Goal: Check status: Check status

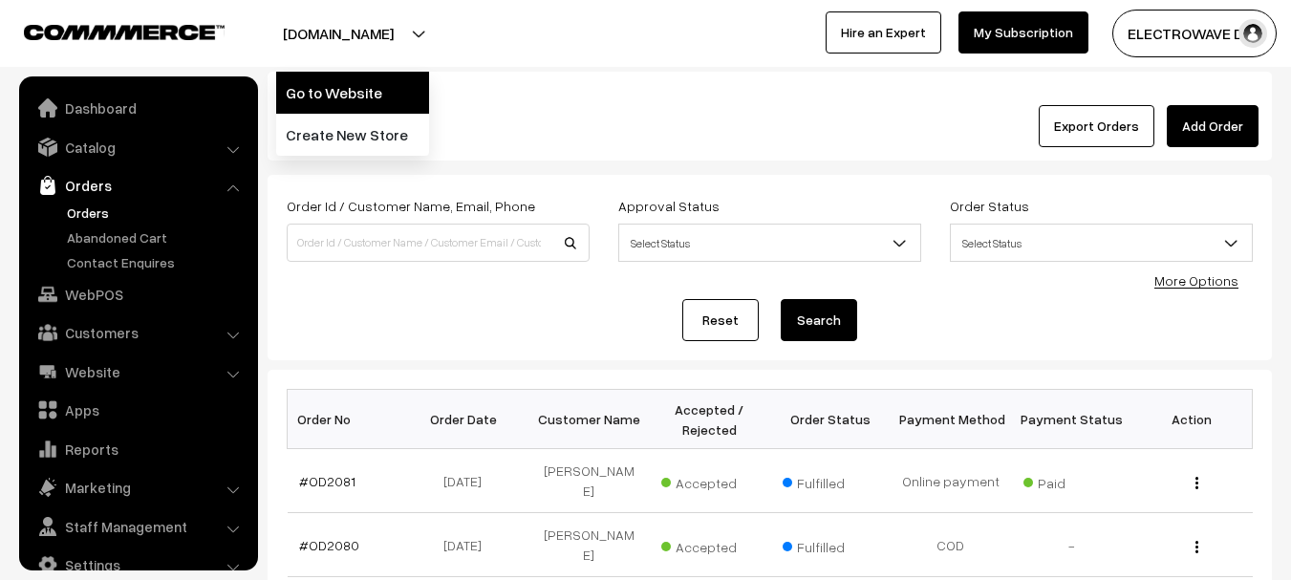
scroll to position [31, 0]
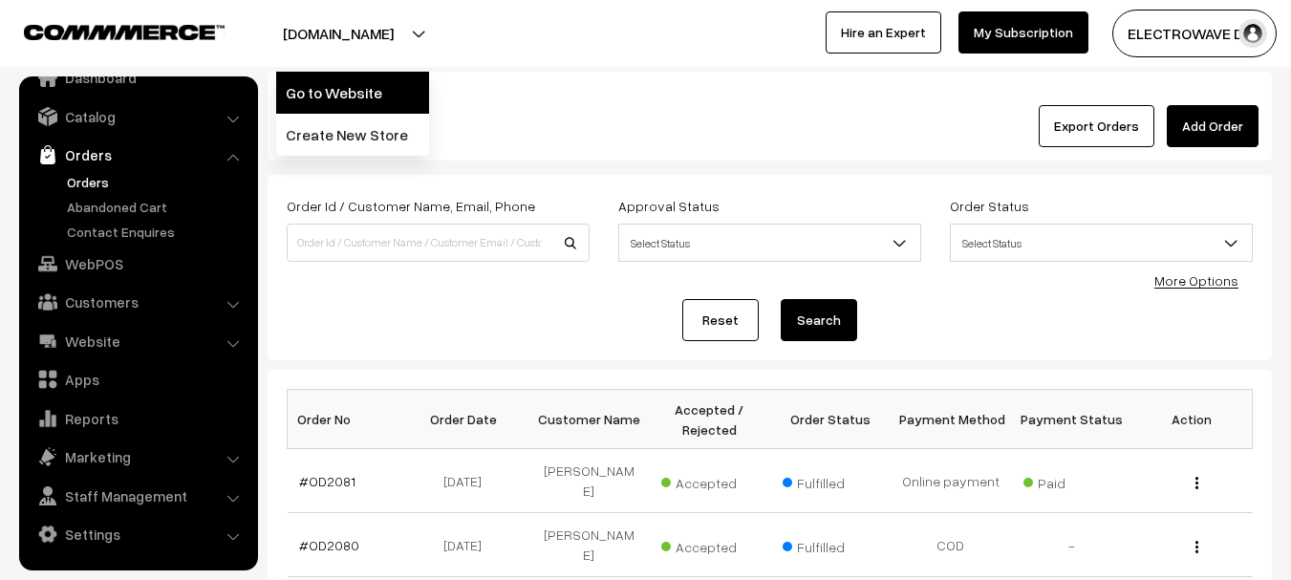
click at [366, 97] on link "Go to Website" at bounding box center [352, 93] width 153 height 42
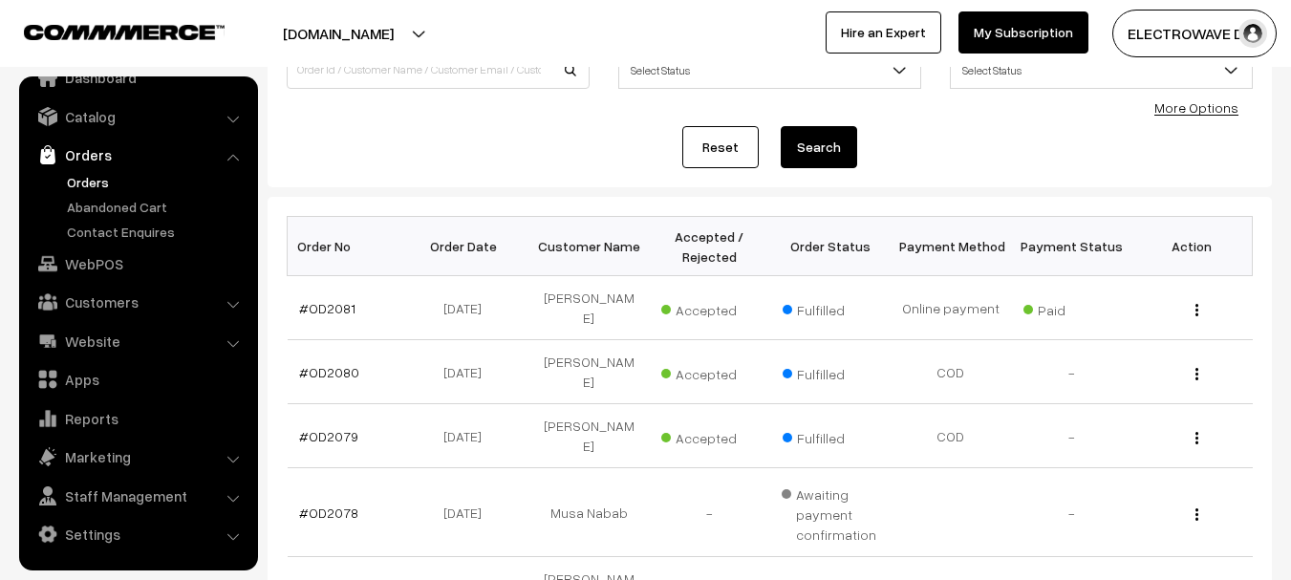
scroll to position [191, 0]
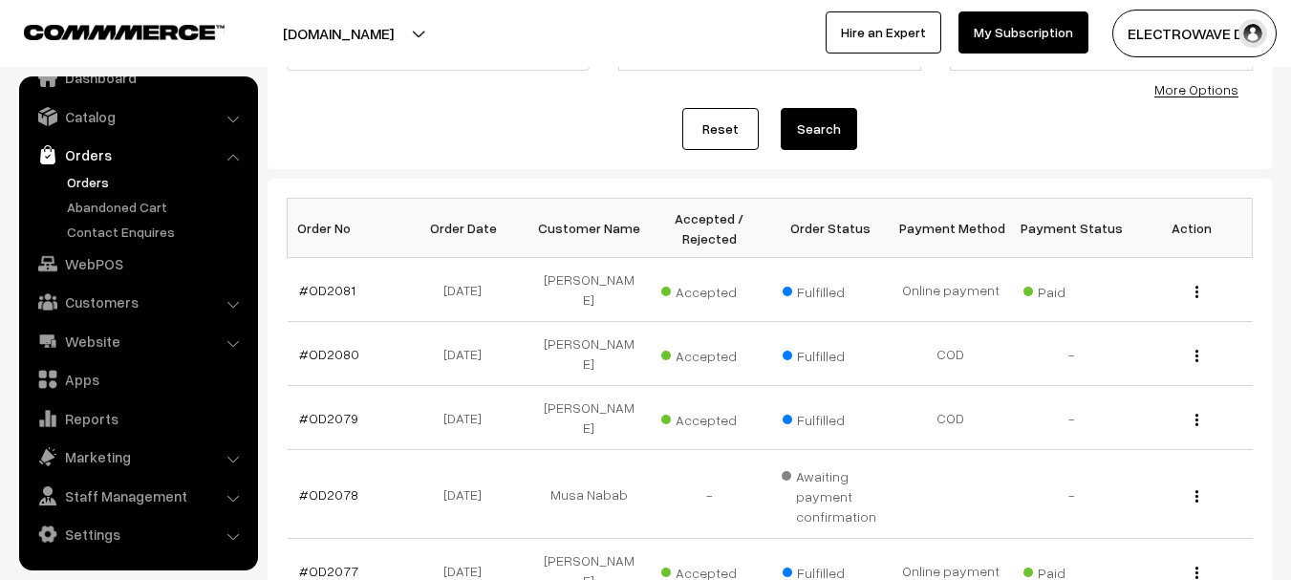
click at [92, 169] on link "Orders" at bounding box center [137, 155] width 227 height 34
click at [90, 175] on link "Orders" at bounding box center [156, 182] width 189 height 20
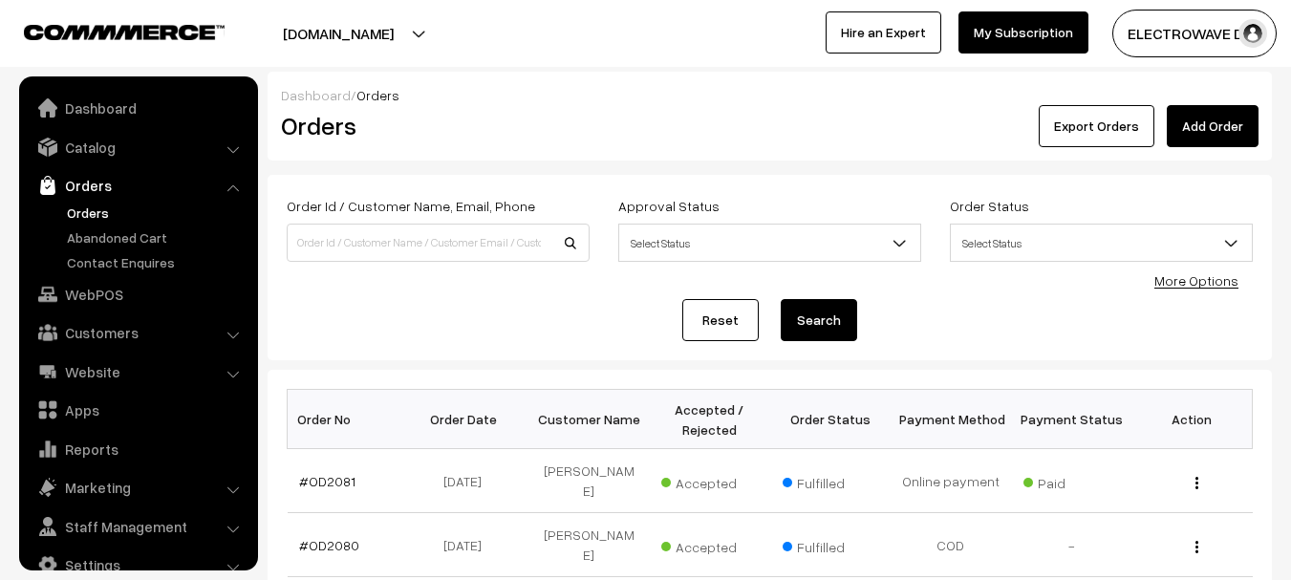
scroll to position [31, 0]
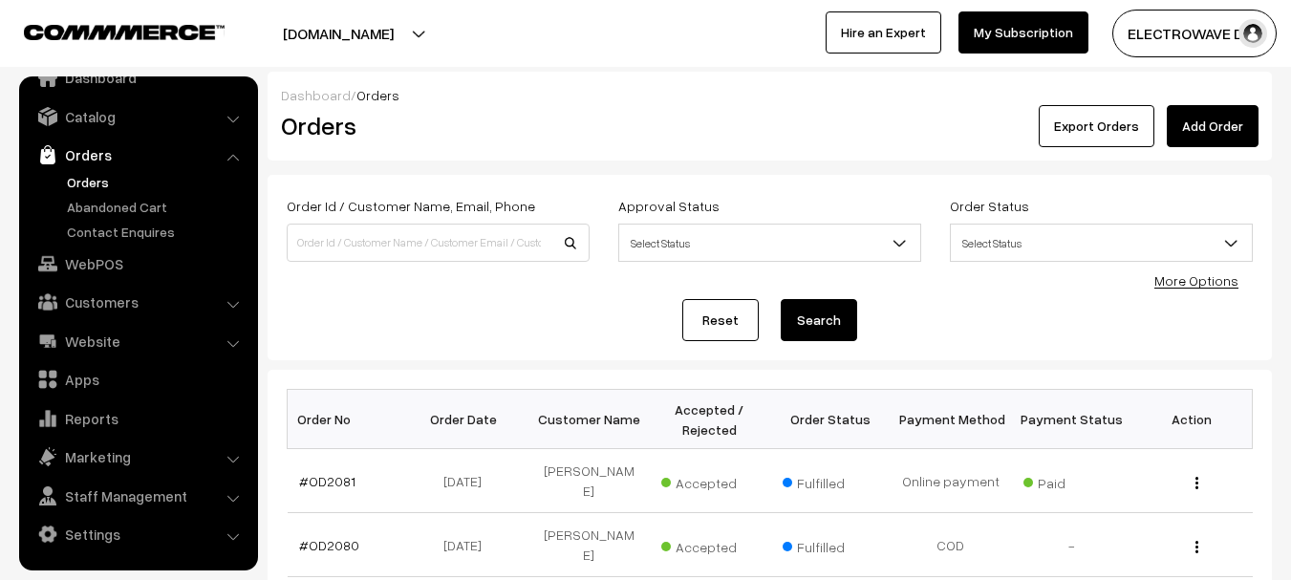
click at [99, 185] on link "Orders" at bounding box center [156, 182] width 189 height 20
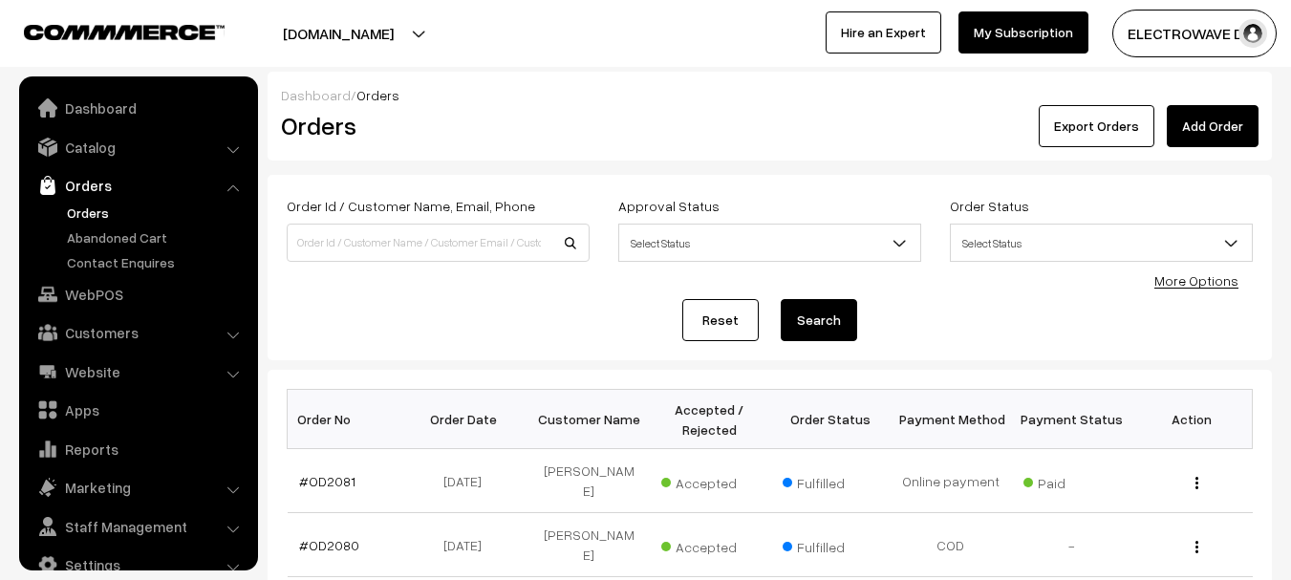
scroll to position [31, 0]
